Goal: Task Accomplishment & Management: Use online tool/utility

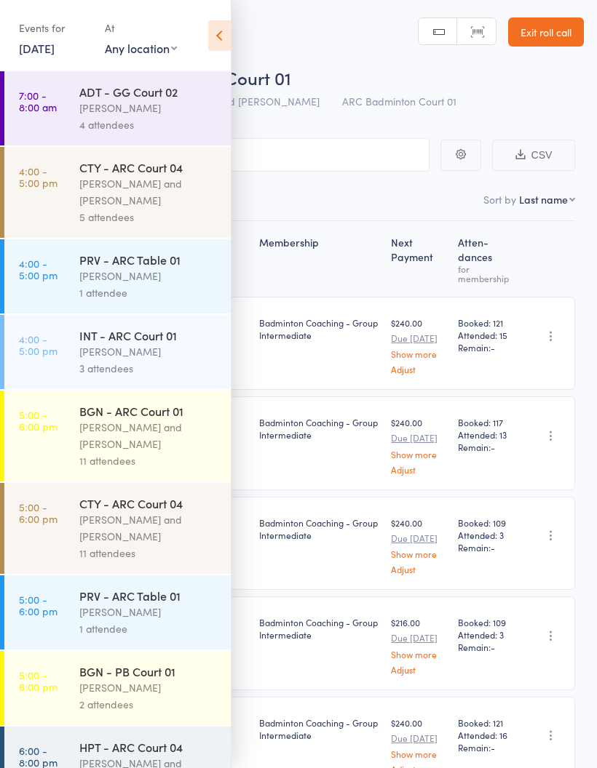
click at [48, 35] on div "Events for" at bounding box center [54, 28] width 71 height 24
click at [57, 36] on div "Events for" at bounding box center [54, 28] width 71 height 24
click at [55, 46] on link "13 Oct, 2025" at bounding box center [37, 48] width 36 height 16
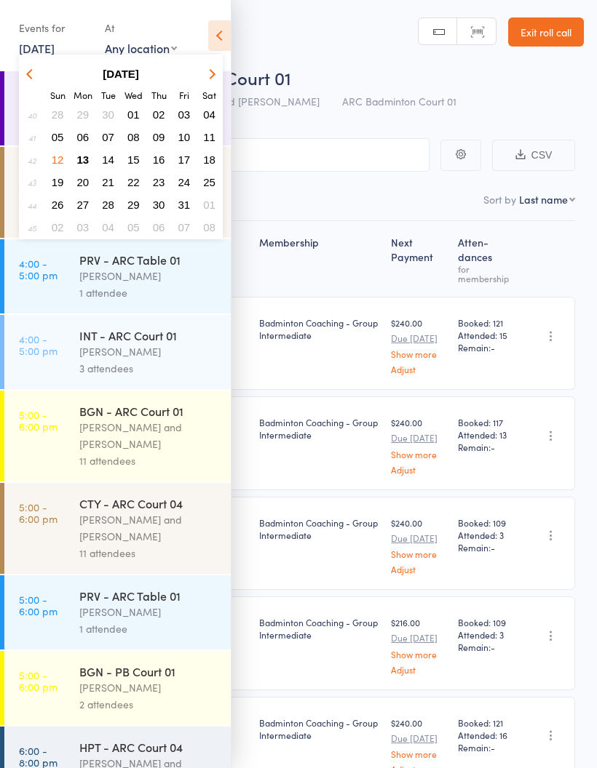
click at [112, 155] on span "14" at bounding box center [108, 159] width 12 height 12
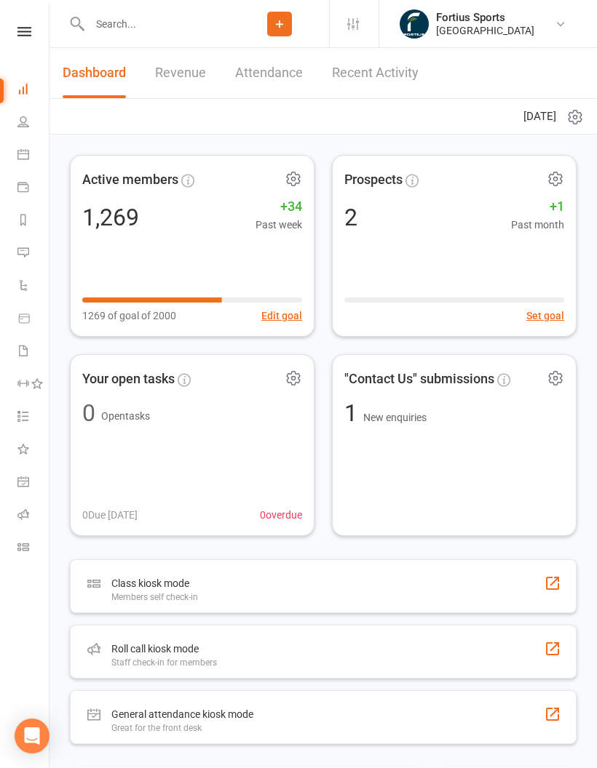
click at [26, 15] on nav "Clubworx Dashboard People Calendar Payments Reports Messages Automations Produc…" at bounding box center [24, 388] width 49 height 768
click at [28, 31] on icon at bounding box center [24, 31] width 14 height 9
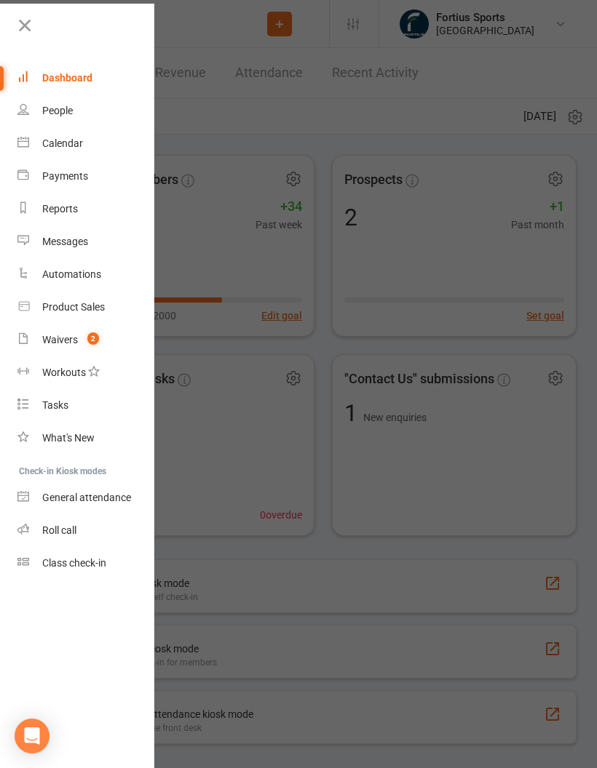
click at [65, 528] on div "Roll call" at bounding box center [59, 530] width 34 height 12
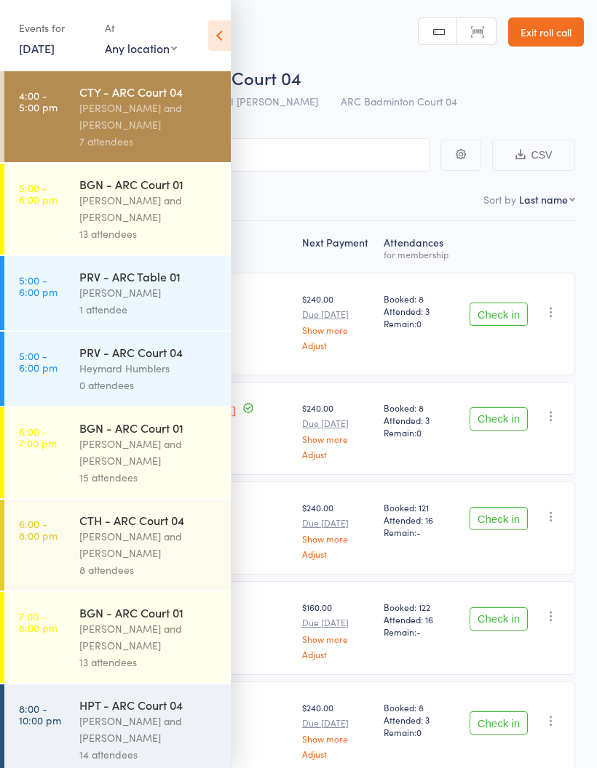
click at [220, 33] on icon at bounding box center [219, 35] width 23 height 31
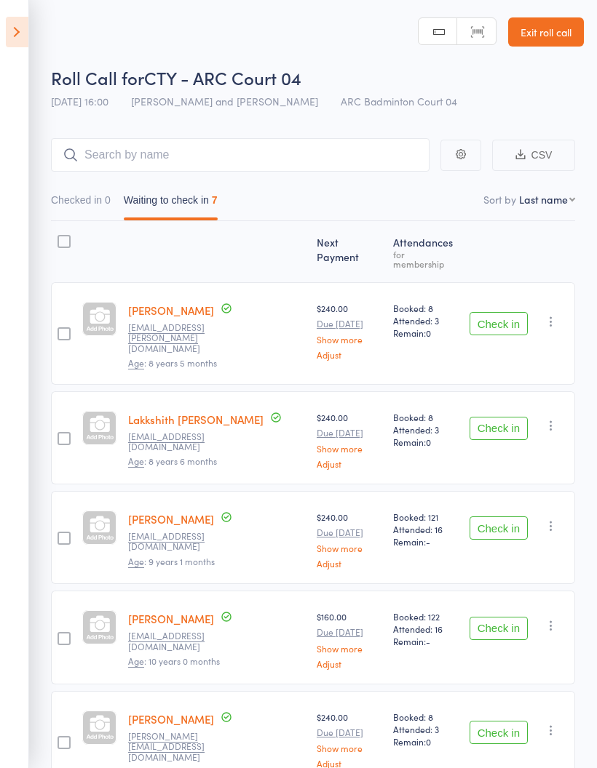
click at [508, 316] on button "Check in" at bounding box center [498, 323] width 58 height 23
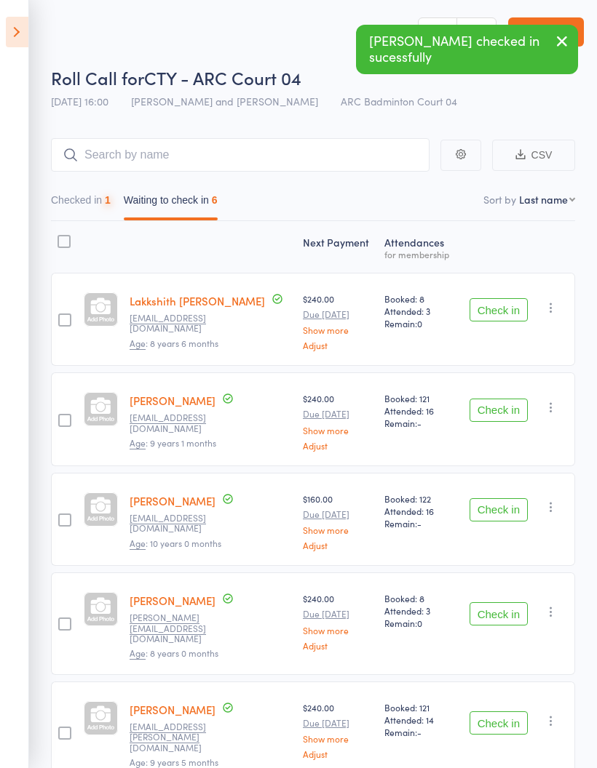
click at [503, 311] on button "Check in" at bounding box center [498, 309] width 58 height 23
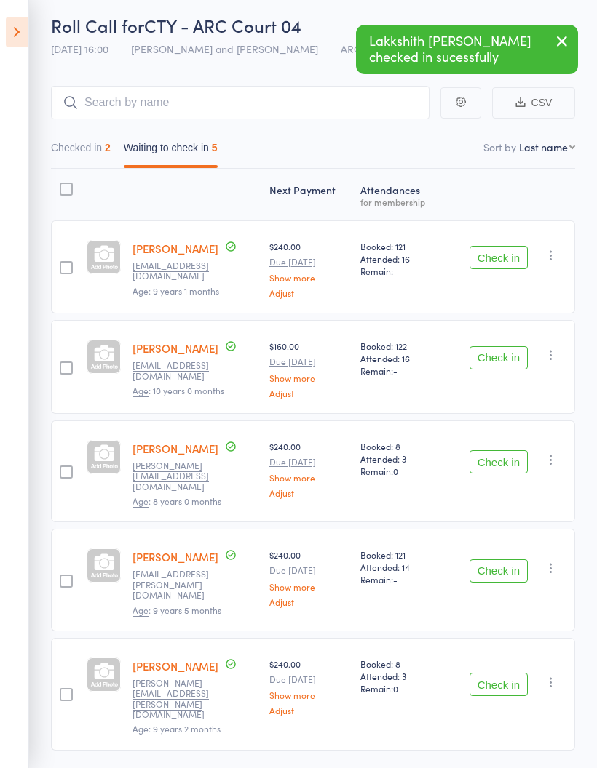
scroll to position [63, 0]
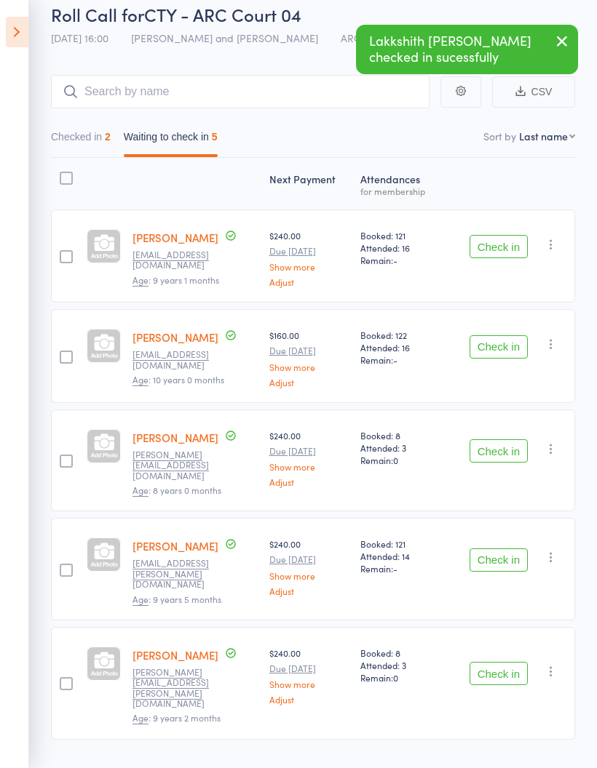
click at [506, 253] on button "Check in" at bounding box center [498, 246] width 58 height 23
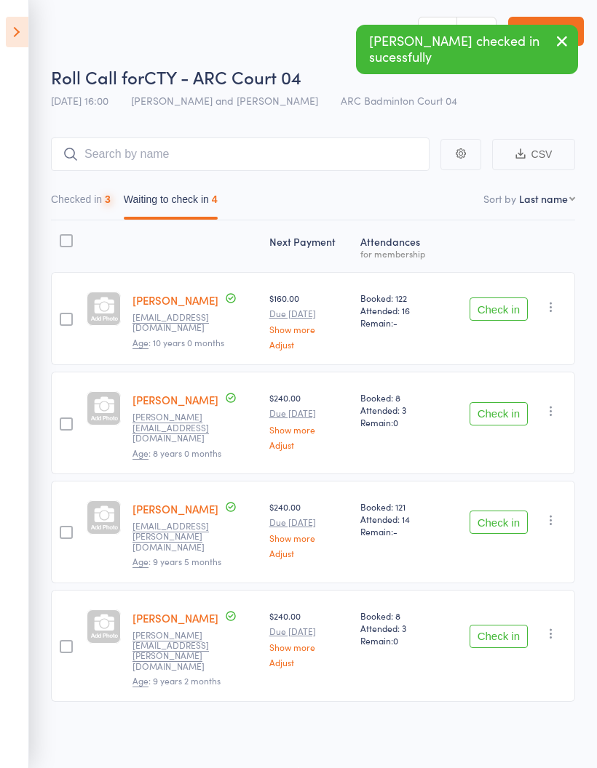
scroll to position [10, 0]
click at [508, 301] on button "Check in" at bounding box center [498, 309] width 58 height 23
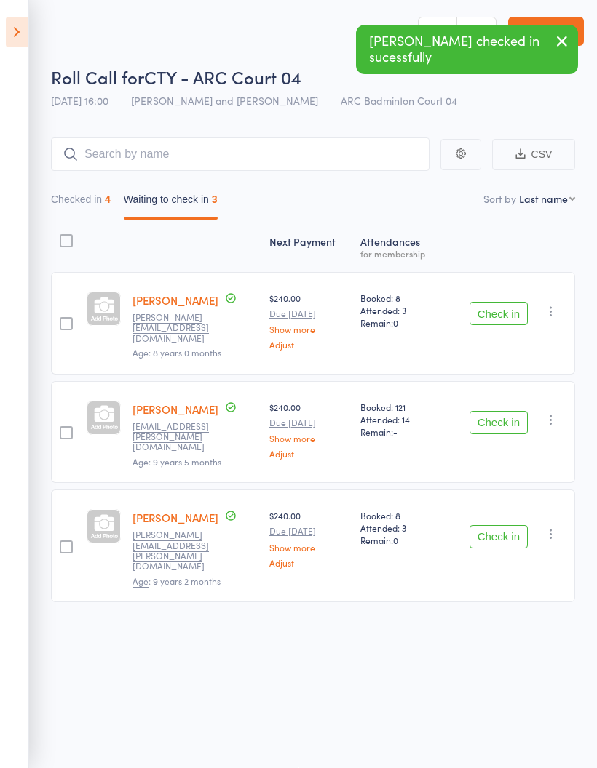
click at [519, 304] on button "Check in" at bounding box center [498, 313] width 58 height 23
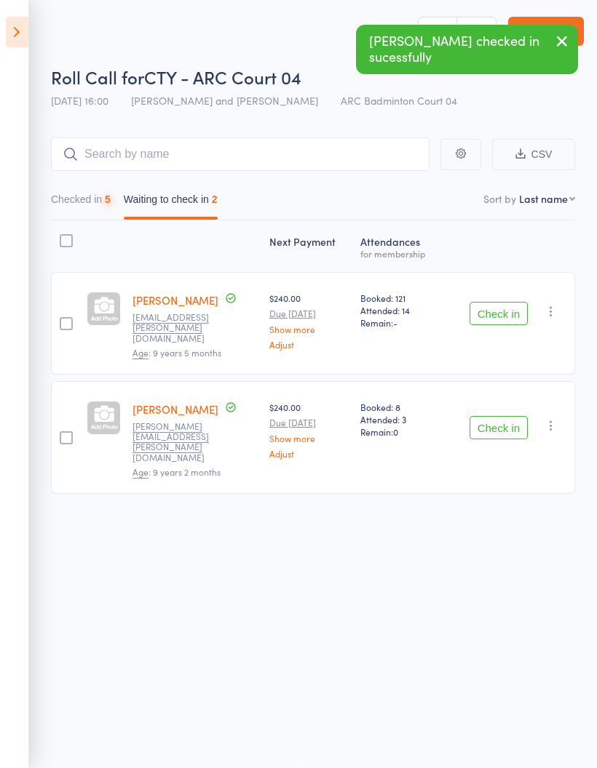
click at [511, 302] on button "Check in" at bounding box center [498, 313] width 58 height 23
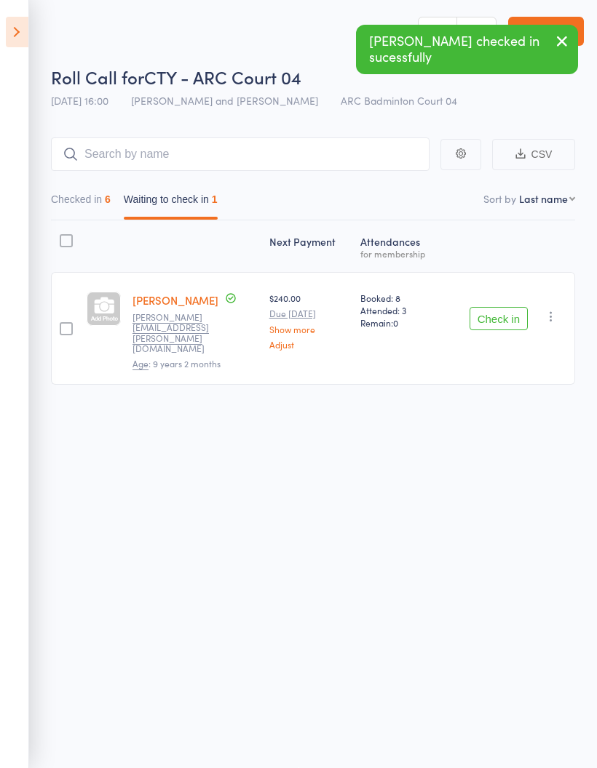
click at [506, 307] on button "Check in" at bounding box center [498, 318] width 58 height 23
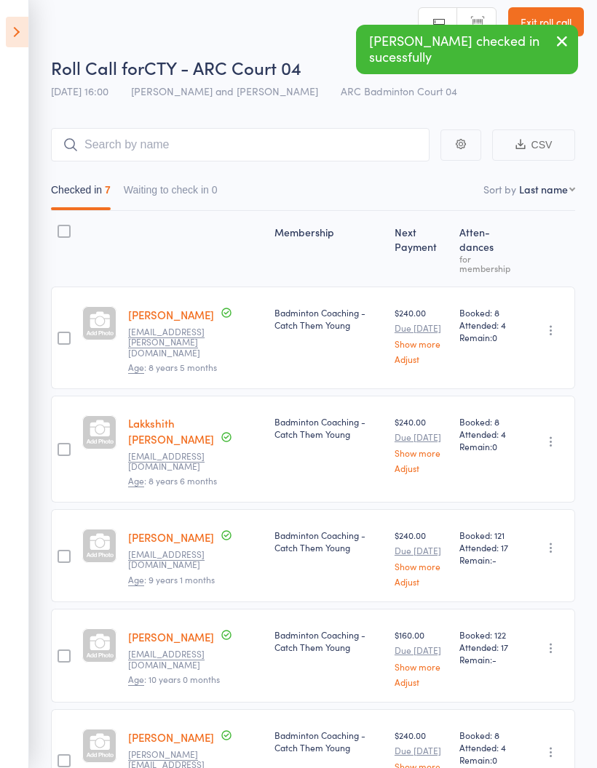
click at [16, 36] on icon at bounding box center [17, 32] width 23 height 31
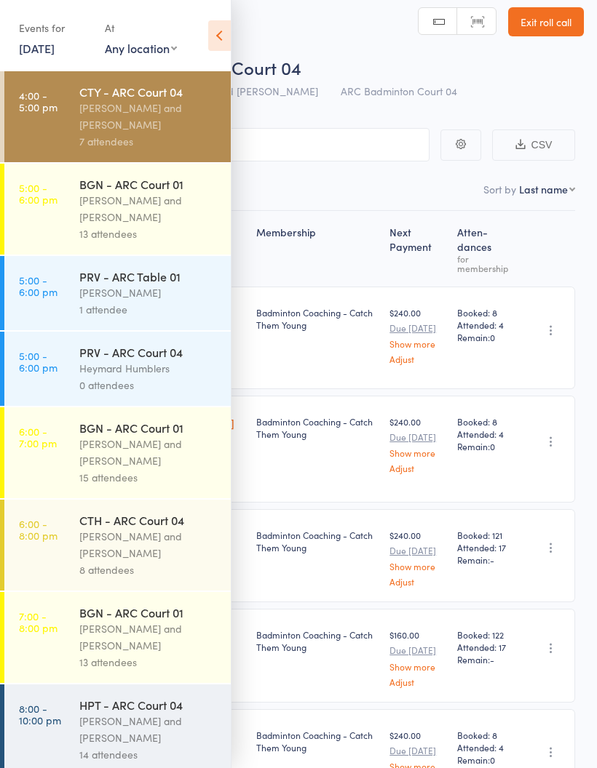
click at [81, 219] on div "[PERSON_NAME] and [PERSON_NAME]" at bounding box center [148, 208] width 139 height 33
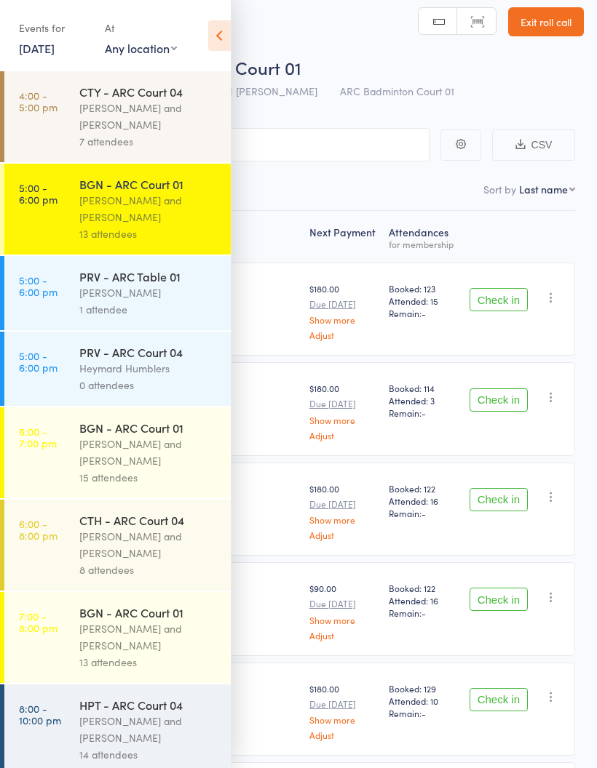
click at [223, 36] on icon at bounding box center [219, 35] width 23 height 31
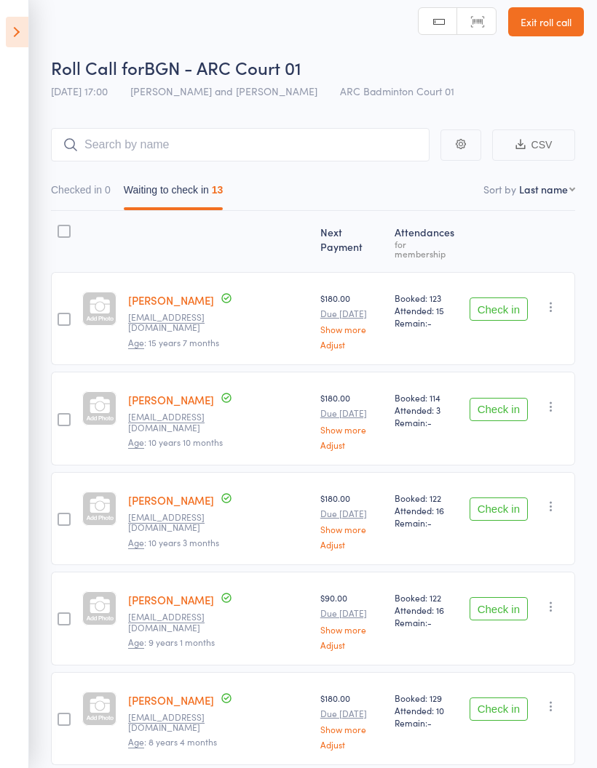
click at [509, 304] on button "Check in" at bounding box center [498, 309] width 58 height 23
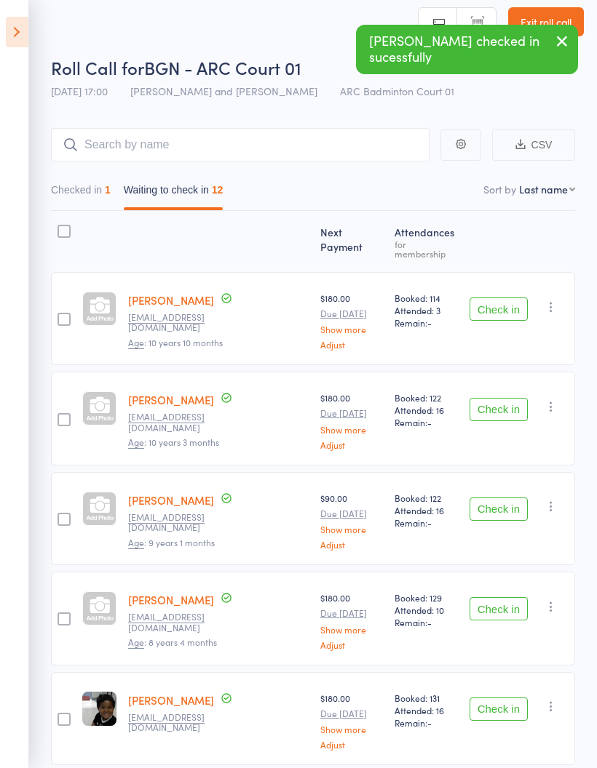
click at [514, 403] on button "Check in" at bounding box center [498, 409] width 58 height 23
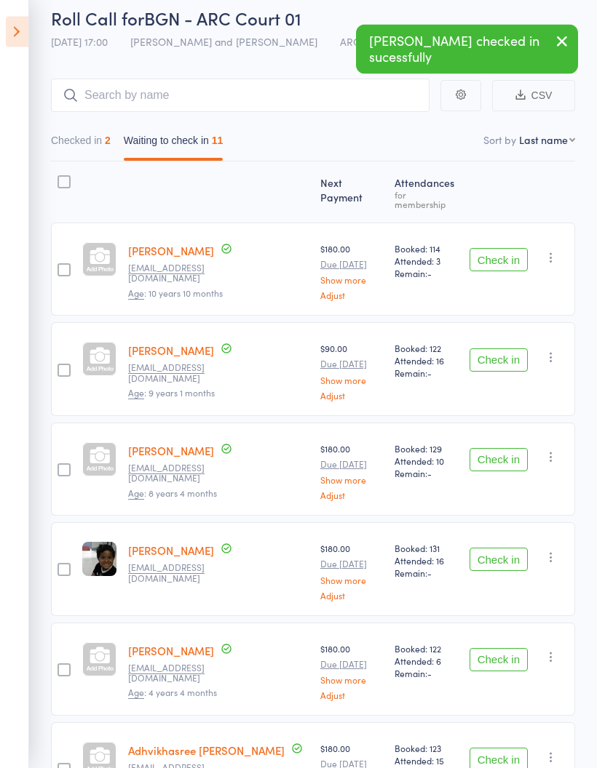
scroll to position [60, 0]
click at [513, 350] on button "Check in" at bounding box center [498, 359] width 58 height 23
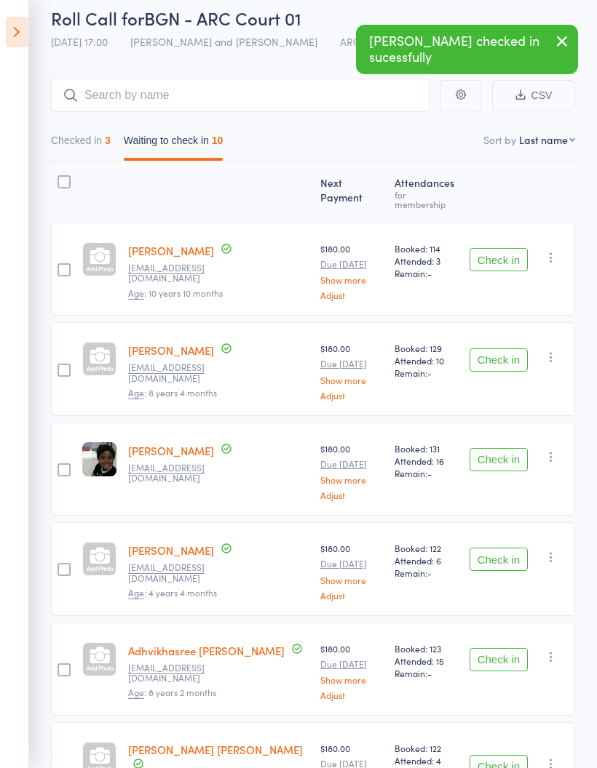
click at [520, 352] on button "Check in" at bounding box center [498, 359] width 58 height 23
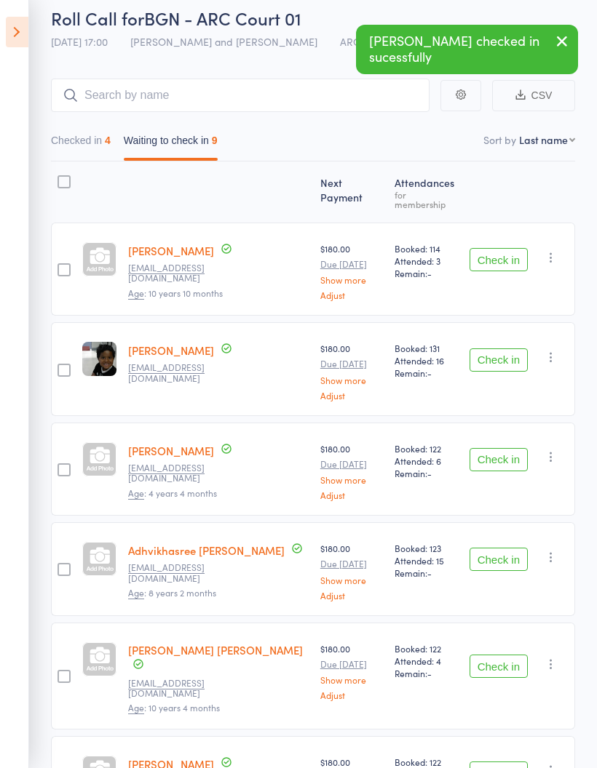
click at [504, 353] on button "Check in" at bounding box center [498, 359] width 58 height 23
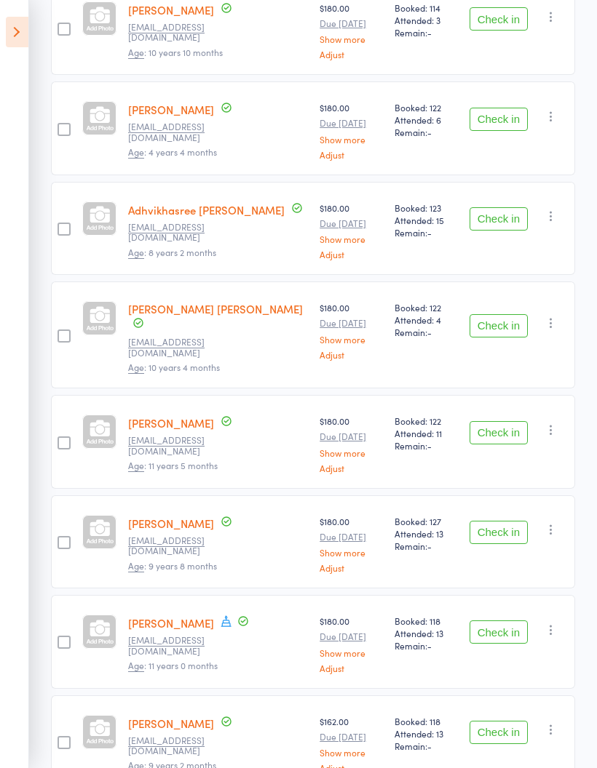
scroll to position [304, 0]
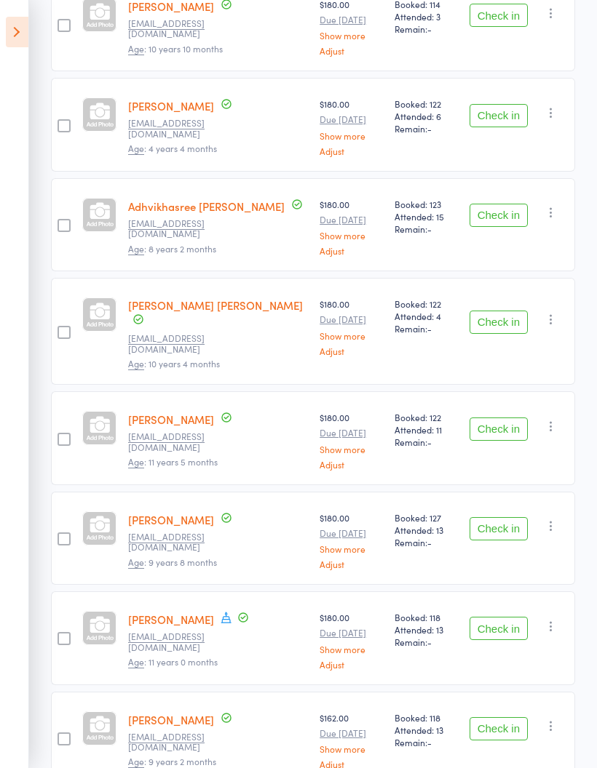
click at [505, 517] on button "Check in" at bounding box center [498, 528] width 58 height 23
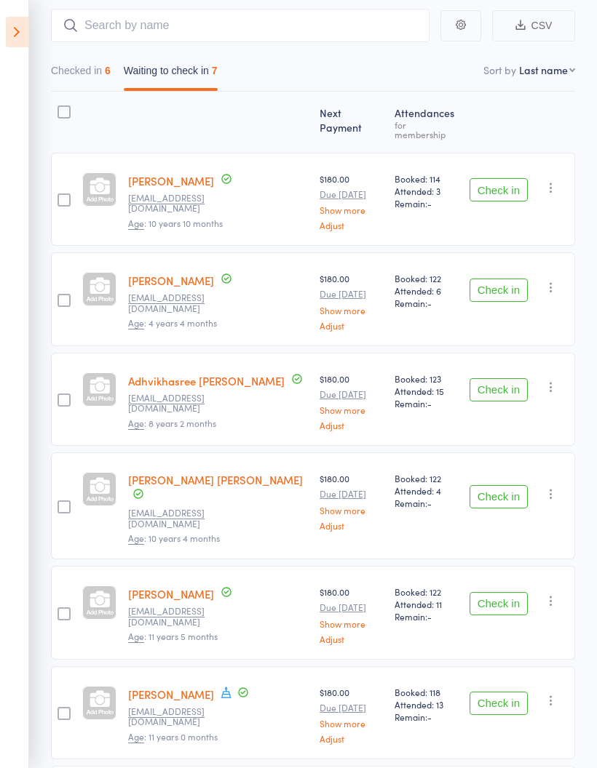
scroll to position [0, 0]
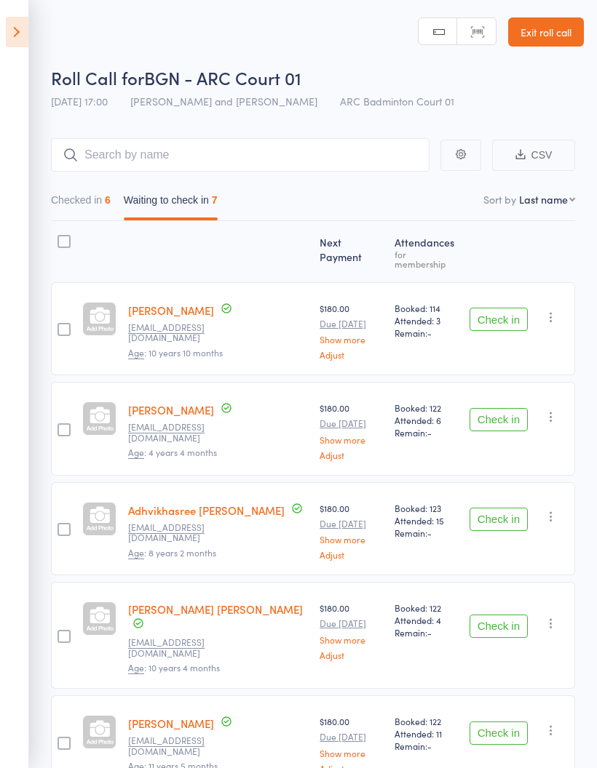
click at [27, 32] on icon at bounding box center [17, 32] width 23 height 31
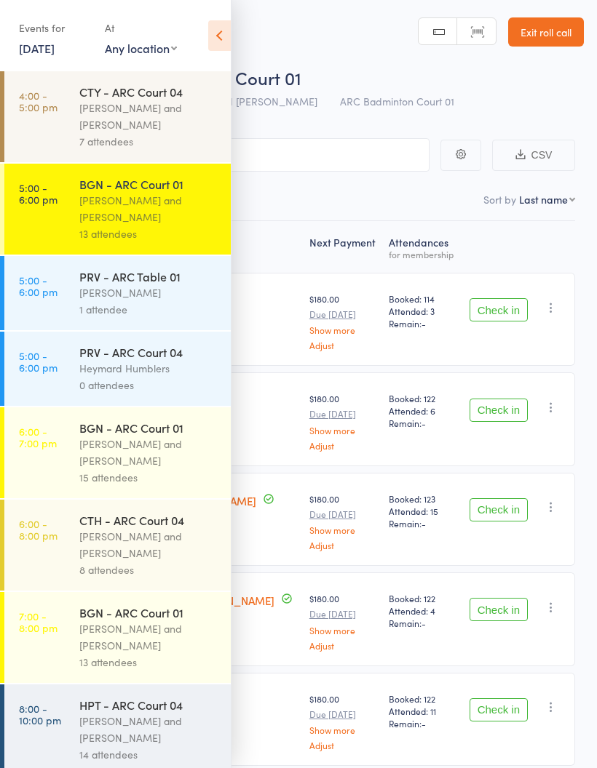
click at [217, 38] on icon at bounding box center [219, 35] width 23 height 31
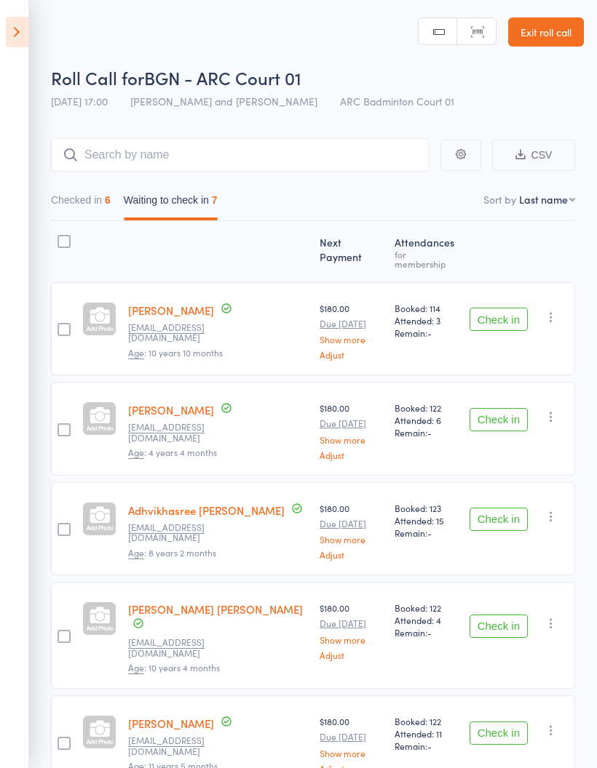
click at [18, 44] on icon at bounding box center [17, 32] width 23 height 31
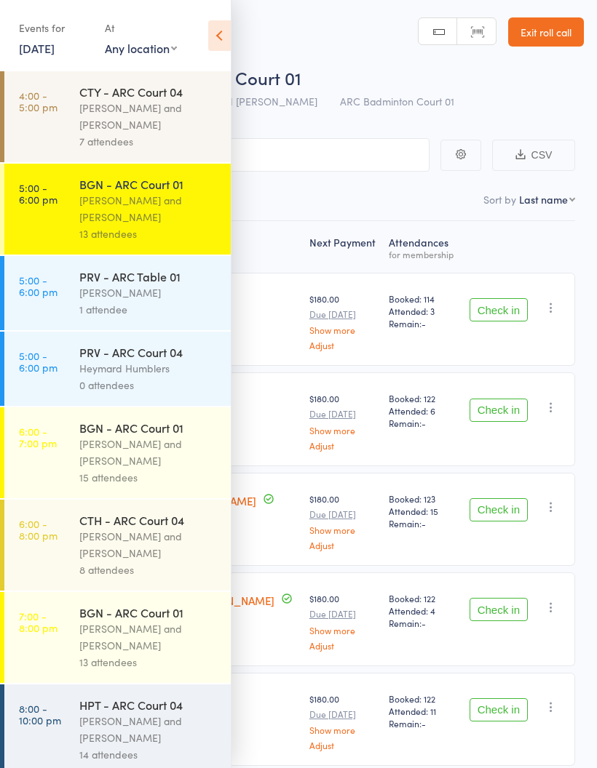
click at [73, 295] on link "5:00 - 6:00 pm PRV - ARC Table 01 [PERSON_NAME] 1 attendee" at bounding box center [117, 293] width 226 height 74
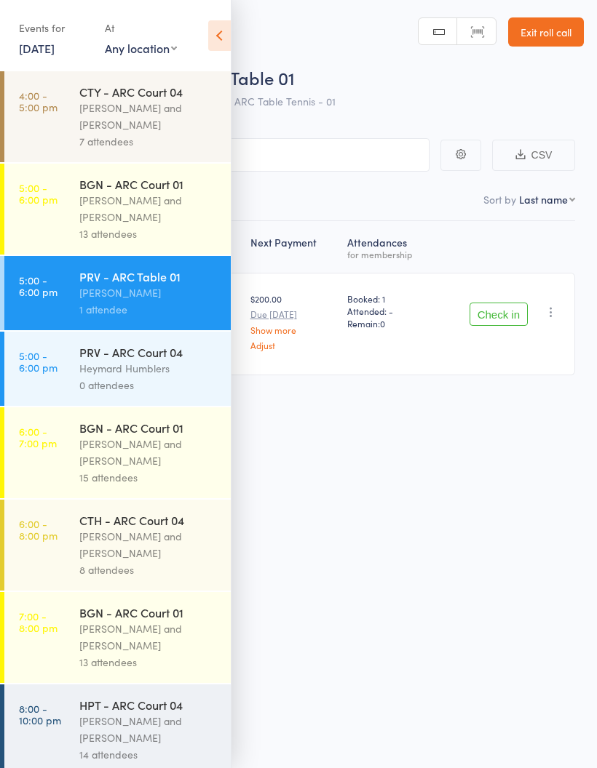
click at [221, 33] on icon at bounding box center [219, 35] width 23 height 31
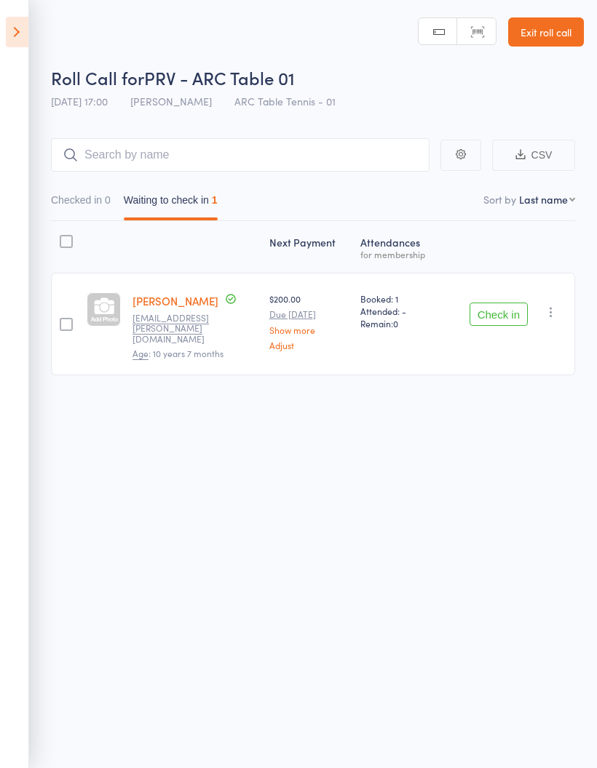
click at [19, 41] on icon at bounding box center [17, 32] width 23 height 31
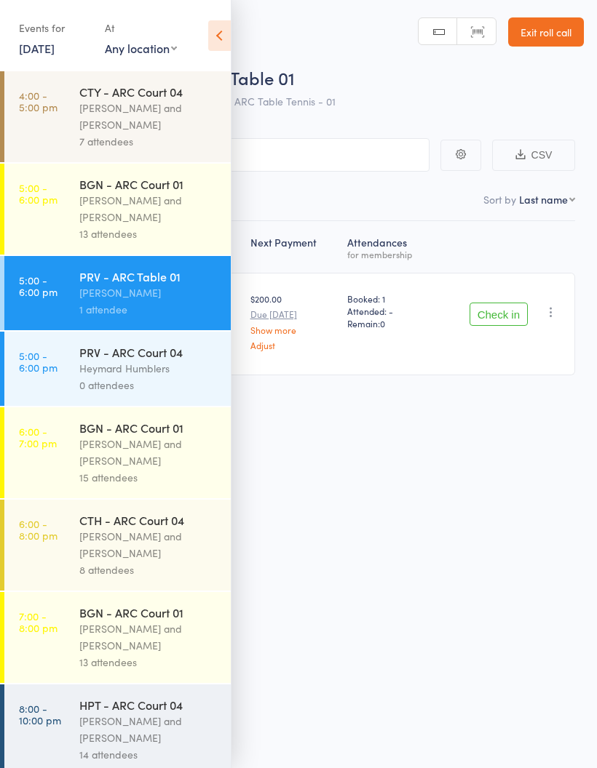
click at [492, 621] on div "Roll Call for PRV - ARC Table 01 [DATE] 17:00 [PERSON_NAME] ARC Table Tennis - …" at bounding box center [298, 384] width 597 height 768
